Goal: Transaction & Acquisition: Purchase product/service

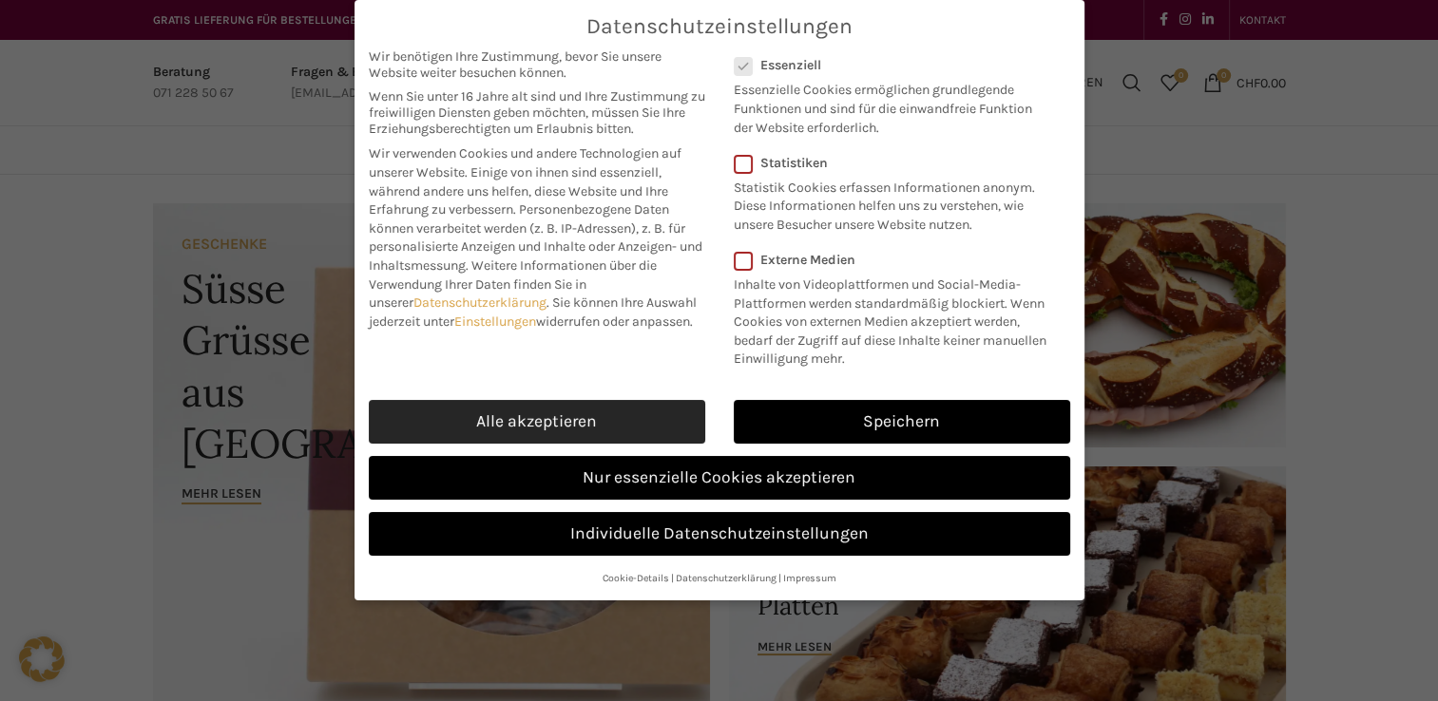
click at [490, 422] on link "Alle akzeptieren" at bounding box center [537, 422] width 336 height 44
checkbox input "true"
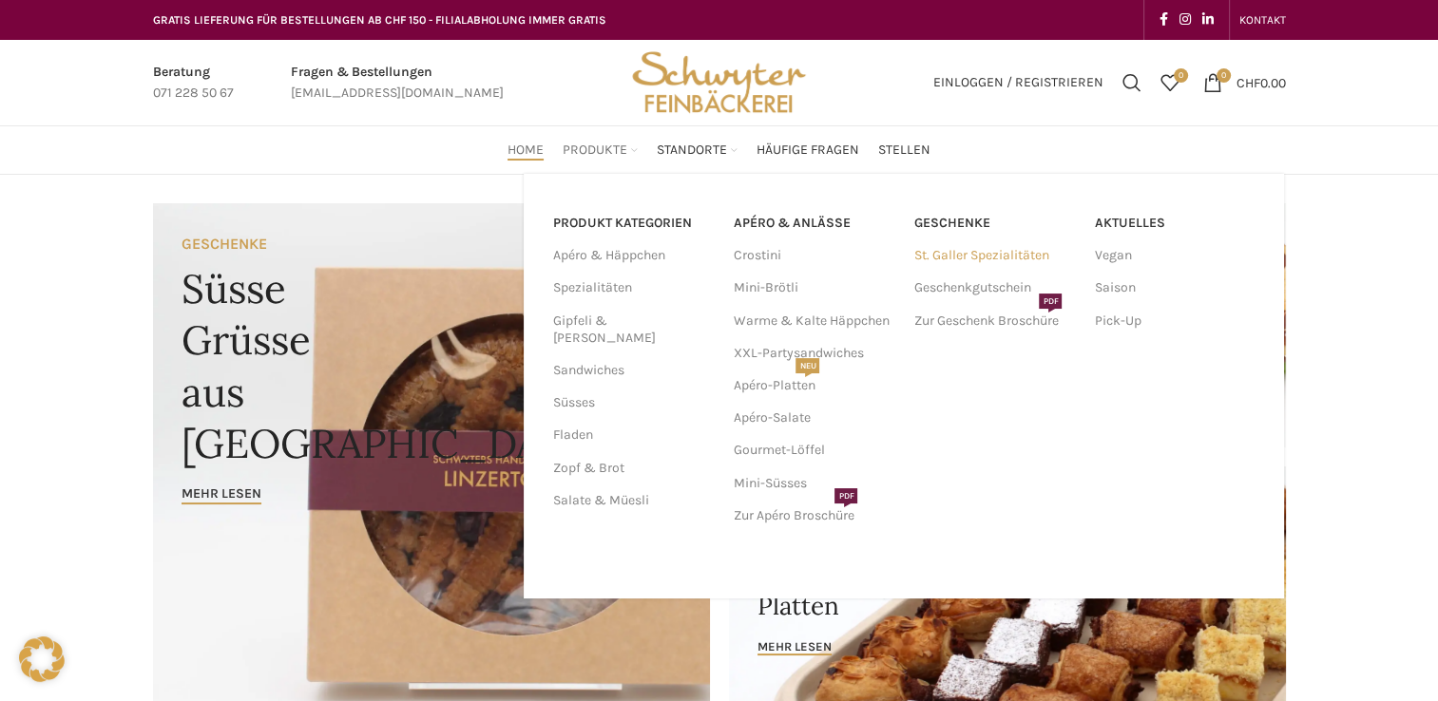
click at [981, 257] on link "St. Galler Spezialitäten" at bounding box center [994, 255] width 162 height 32
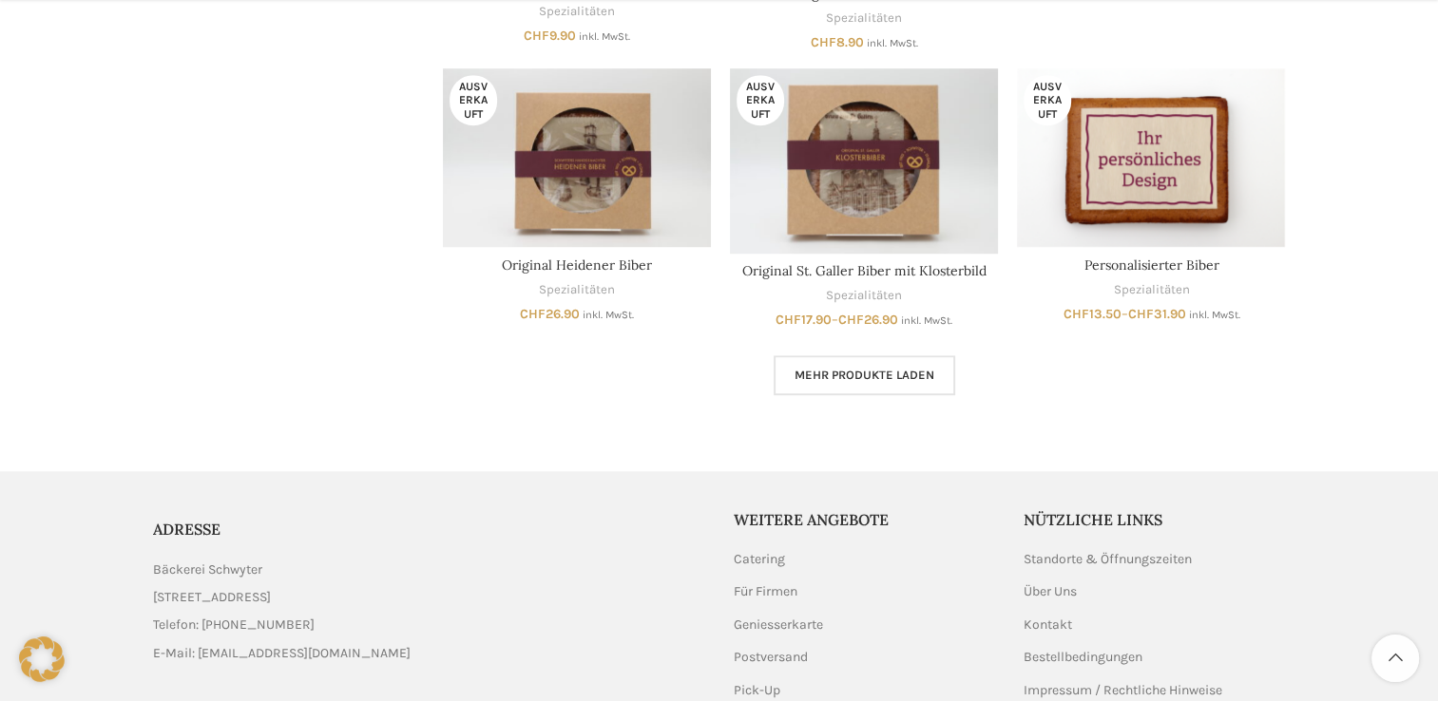
scroll to position [1330, 0]
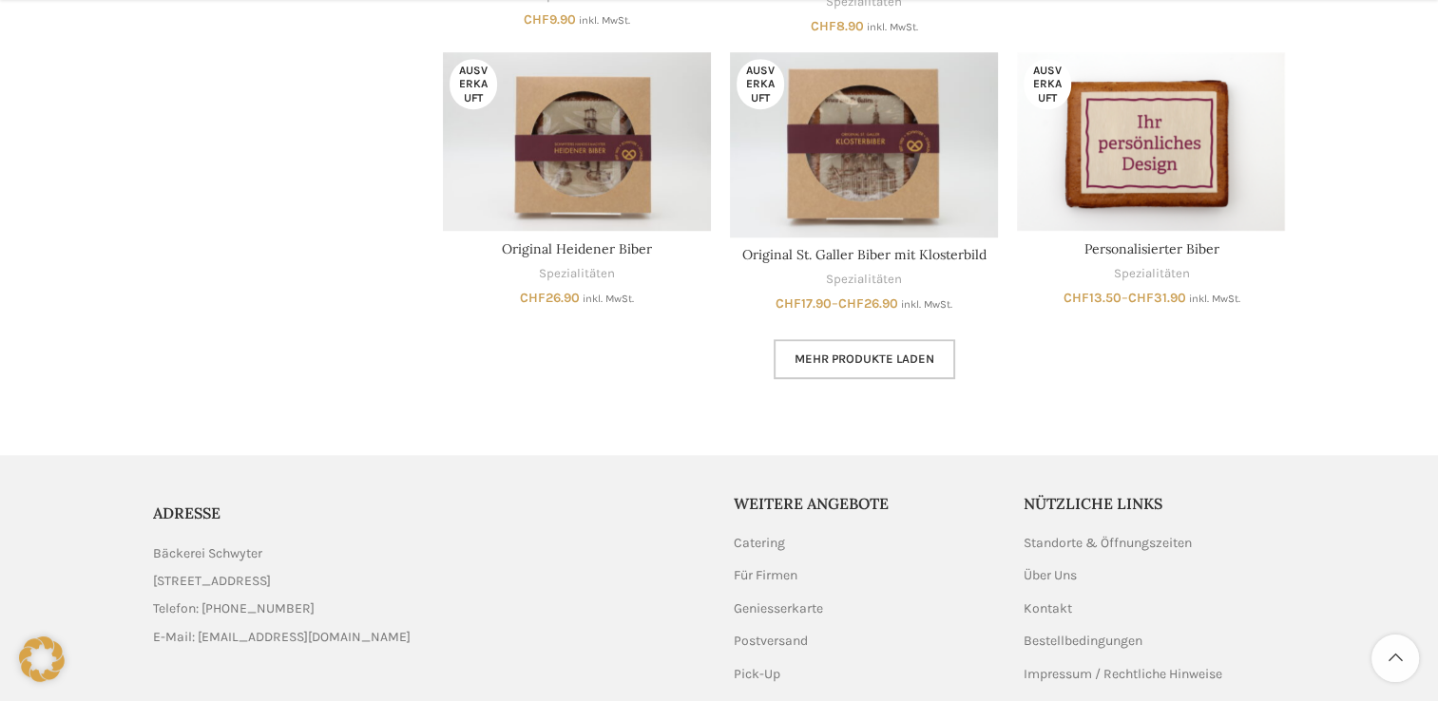
click at [871, 367] on link "Mehr Produkte laden" at bounding box center [863, 359] width 181 height 40
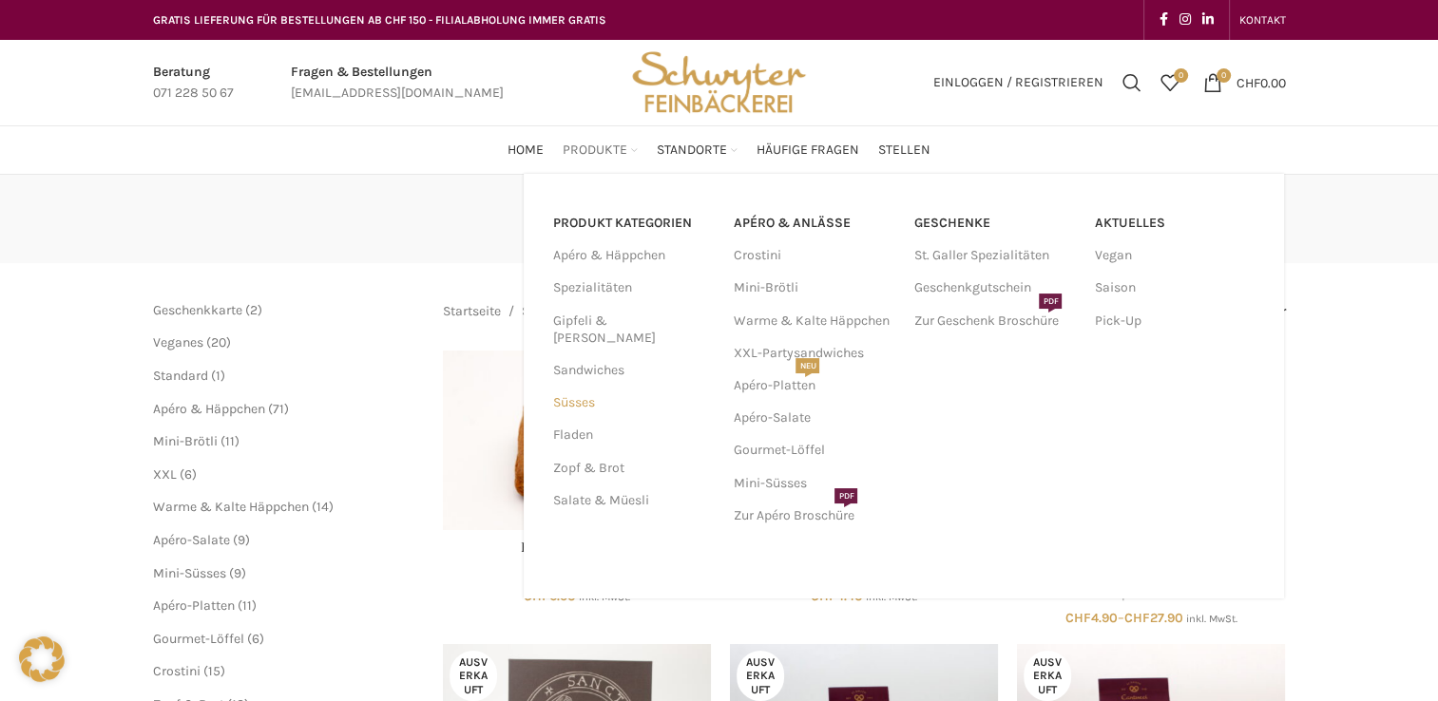
click at [583, 387] on link "Süsses" at bounding box center [631, 403] width 158 height 32
